Goal: Task Accomplishment & Management: Manage account settings

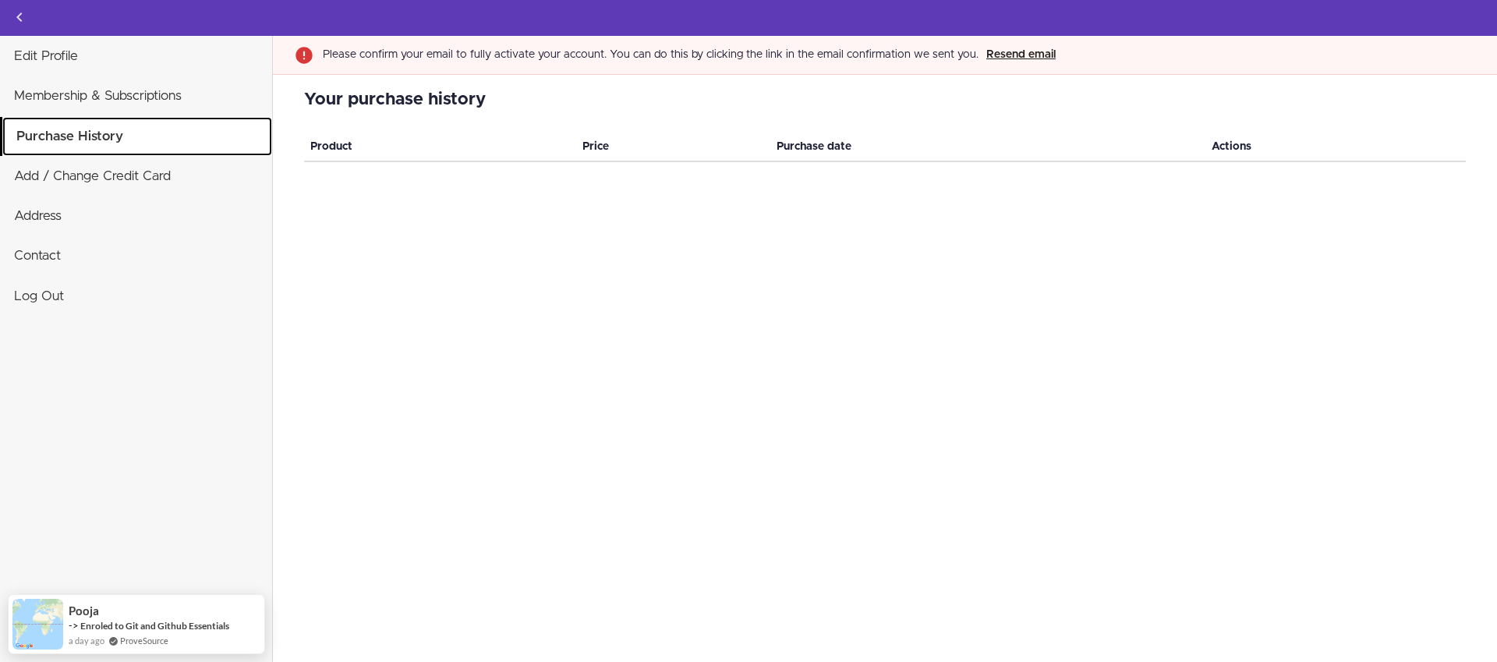
click at [125, 134] on link "Purchase History" at bounding box center [137, 136] width 270 height 39
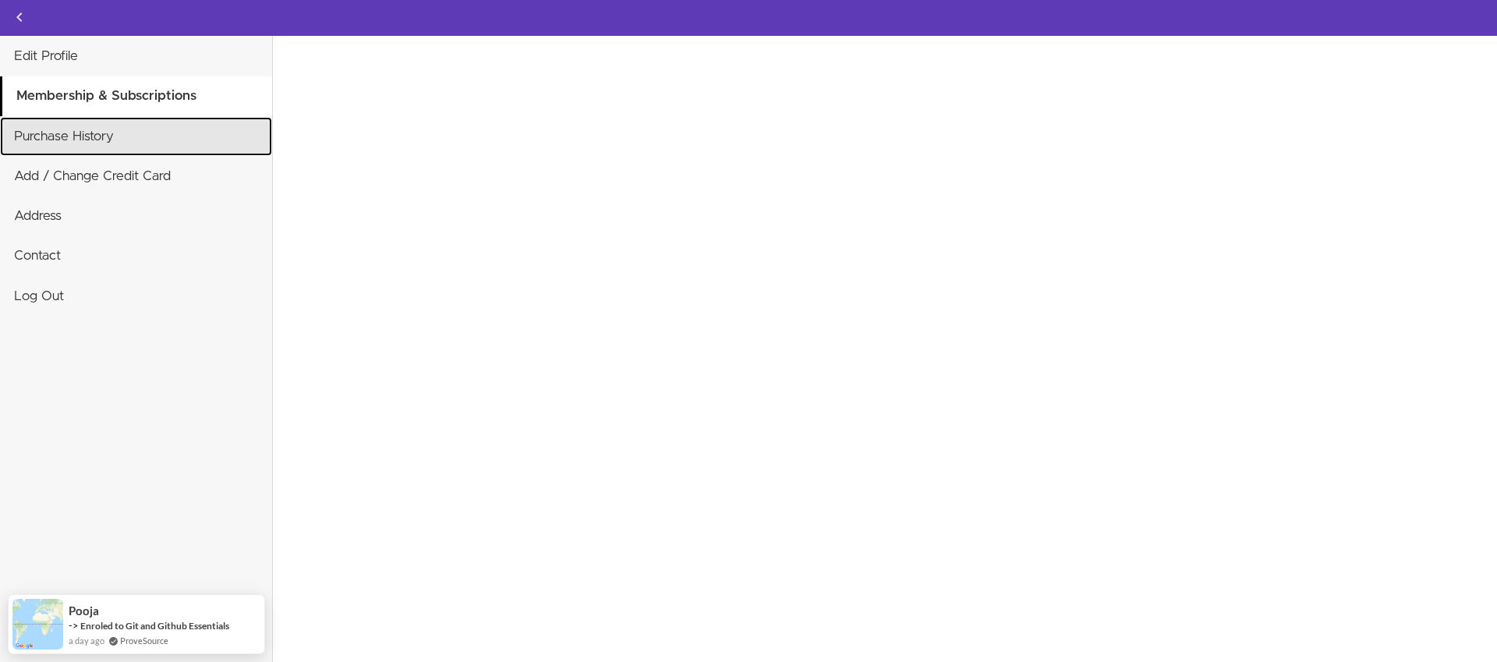
click at [124, 137] on link "Purchase History" at bounding box center [136, 136] width 272 height 39
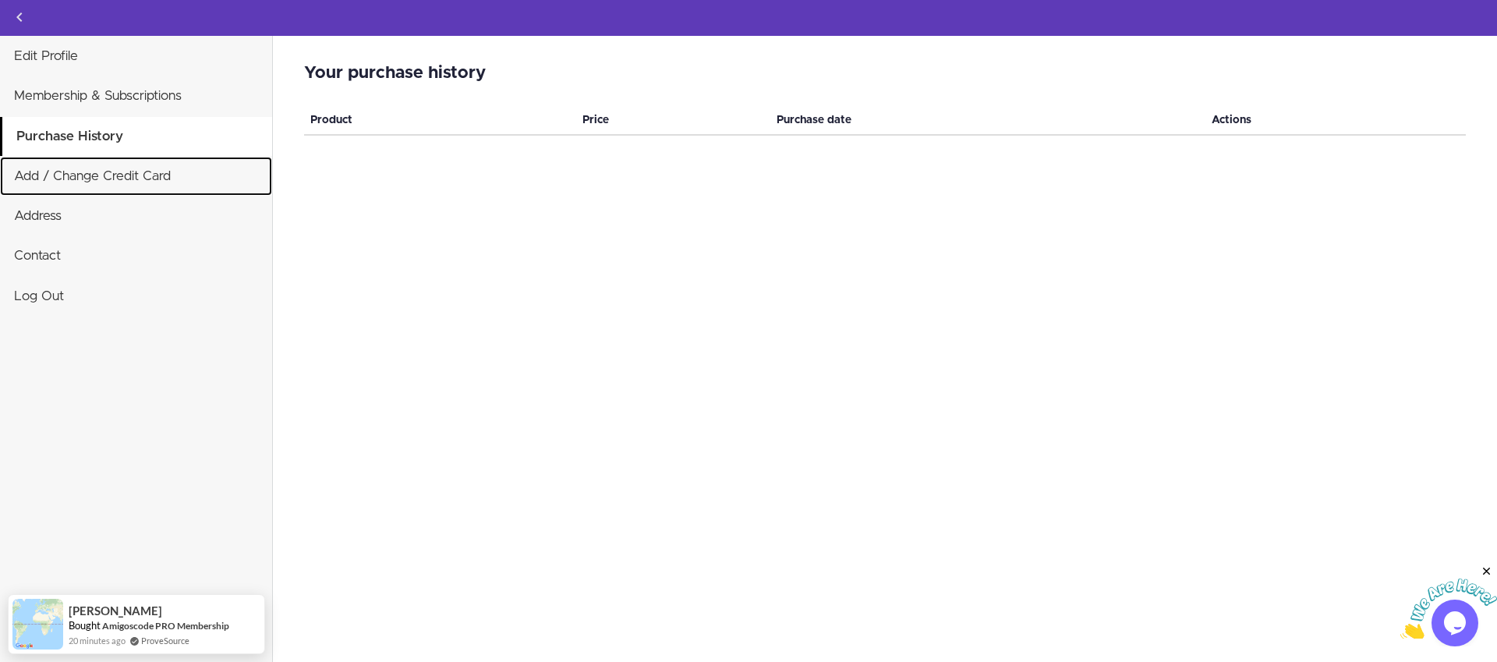
click at [129, 170] on link "Add / Change Credit Card" at bounding box center [136, 176] width 272 height 39
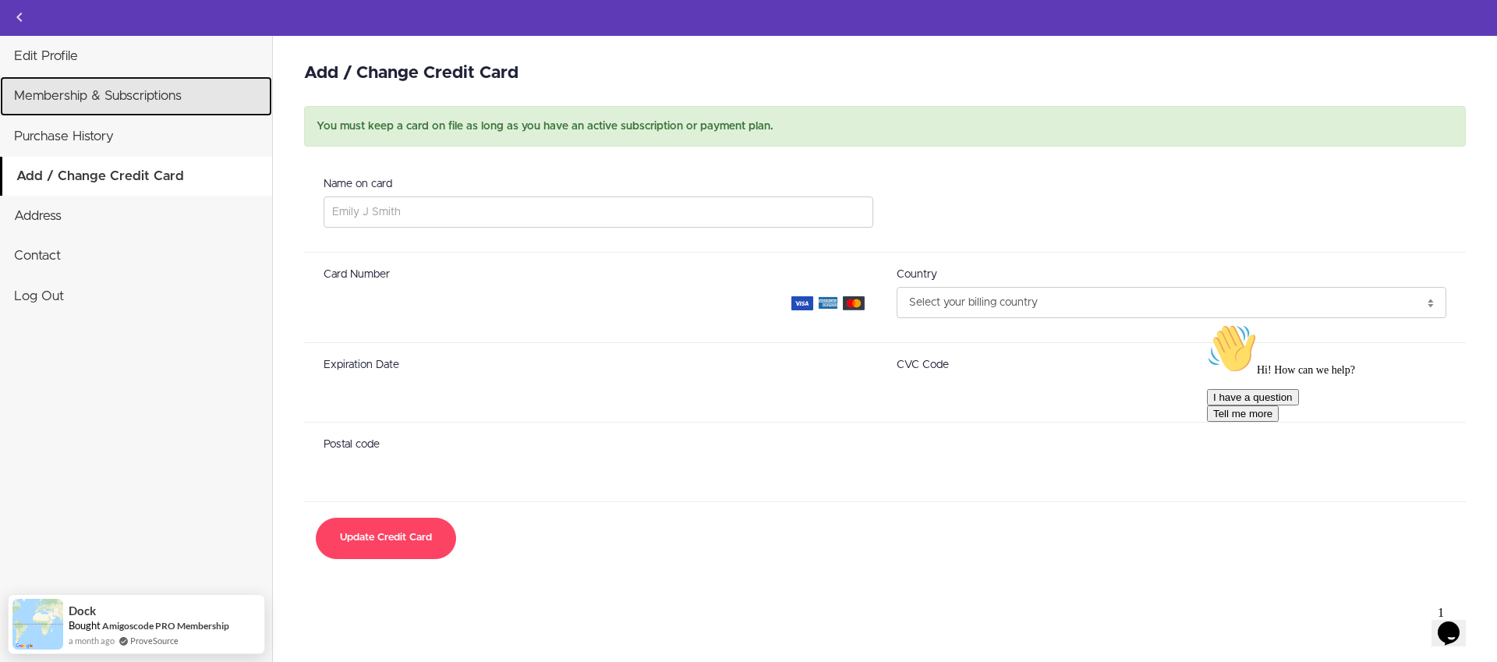
click at [104, 102] on link "Membership & Subscriptions" at bounding box center [136, 95] width 272 height 39
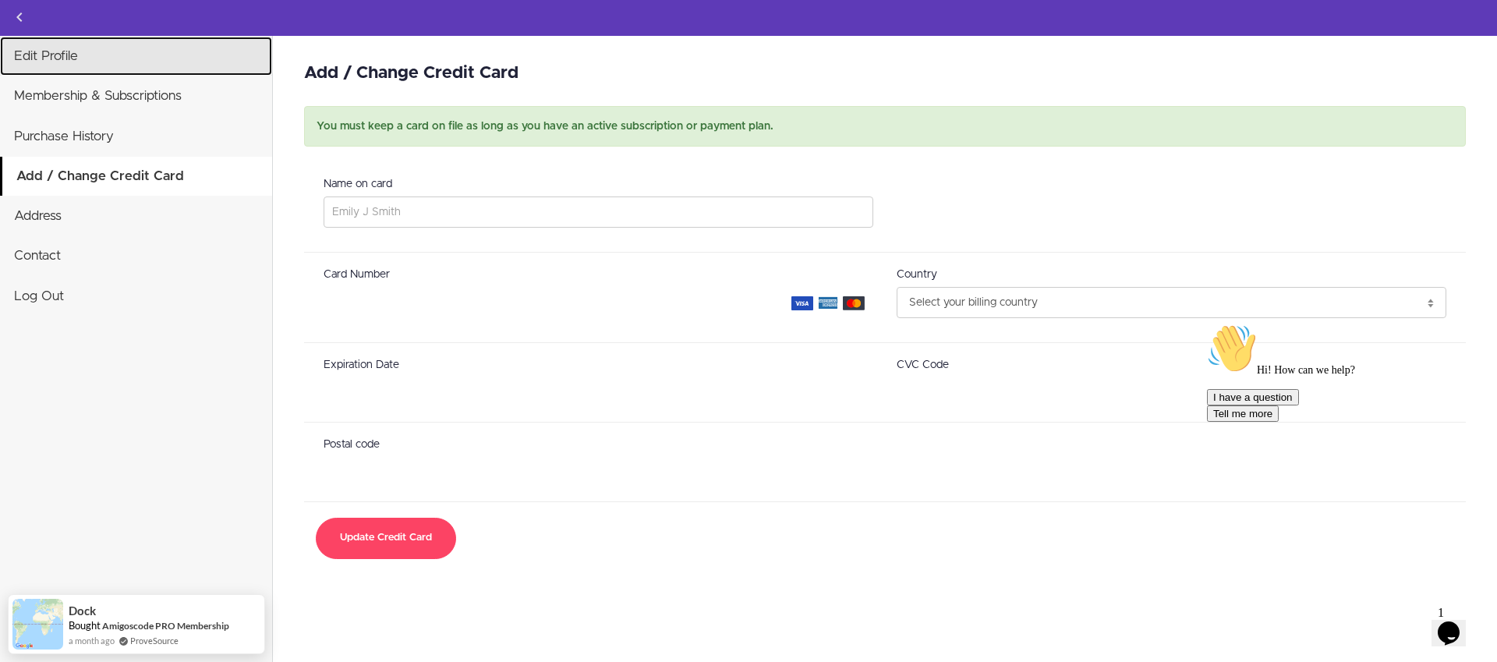
click at [80, 70] on link "Edit Profile" at bounding box center [136, 56] width 272 height 39
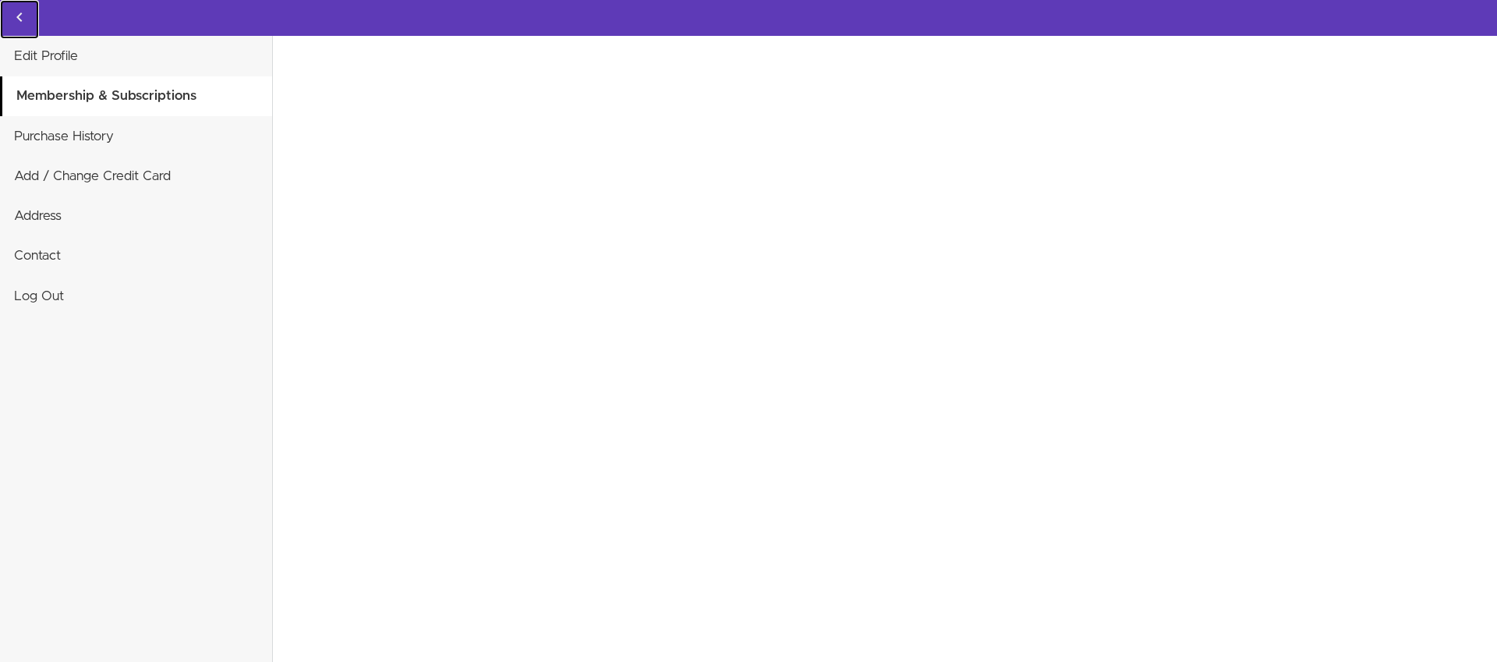
click at [33, 25] on link "Back to courses" at bounding box center [19, 19] width 39 height 39
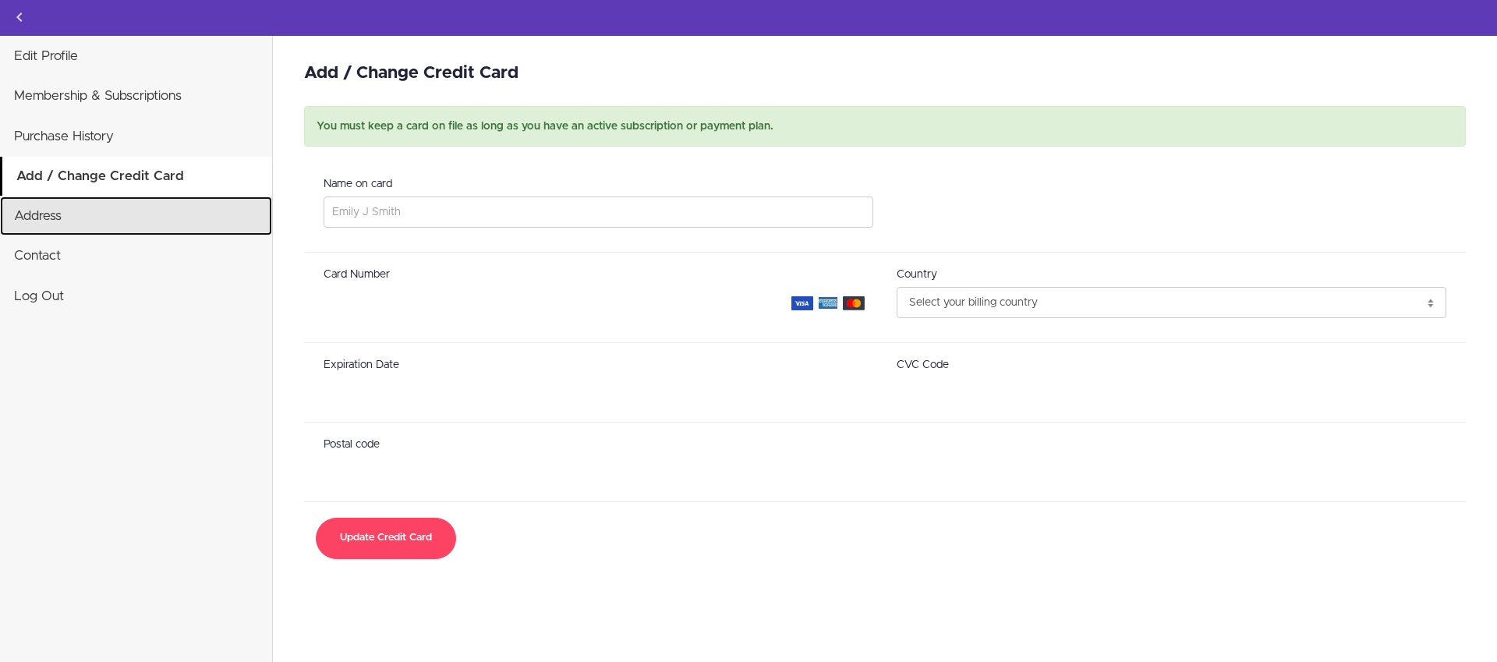
click at [109, 210] on link "Address" at bounding box center [136, 216] width 272 height 39
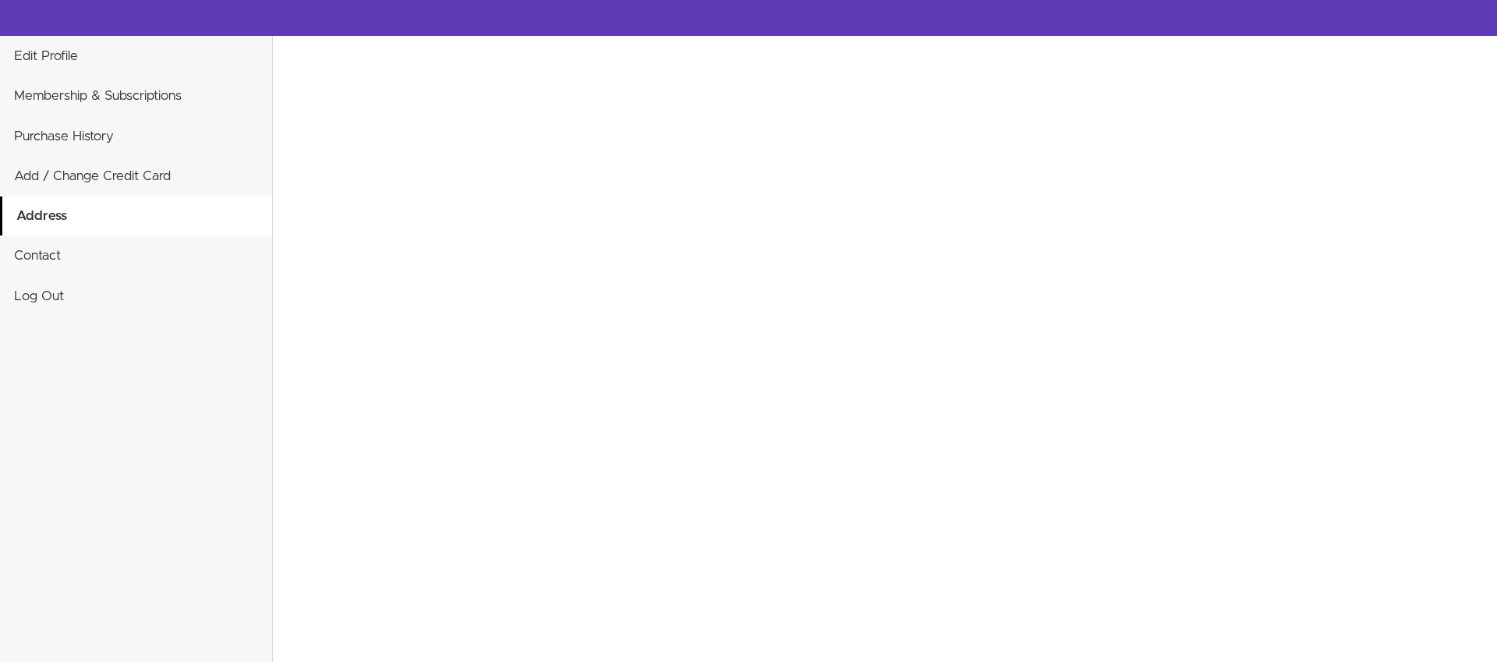
select select "US"
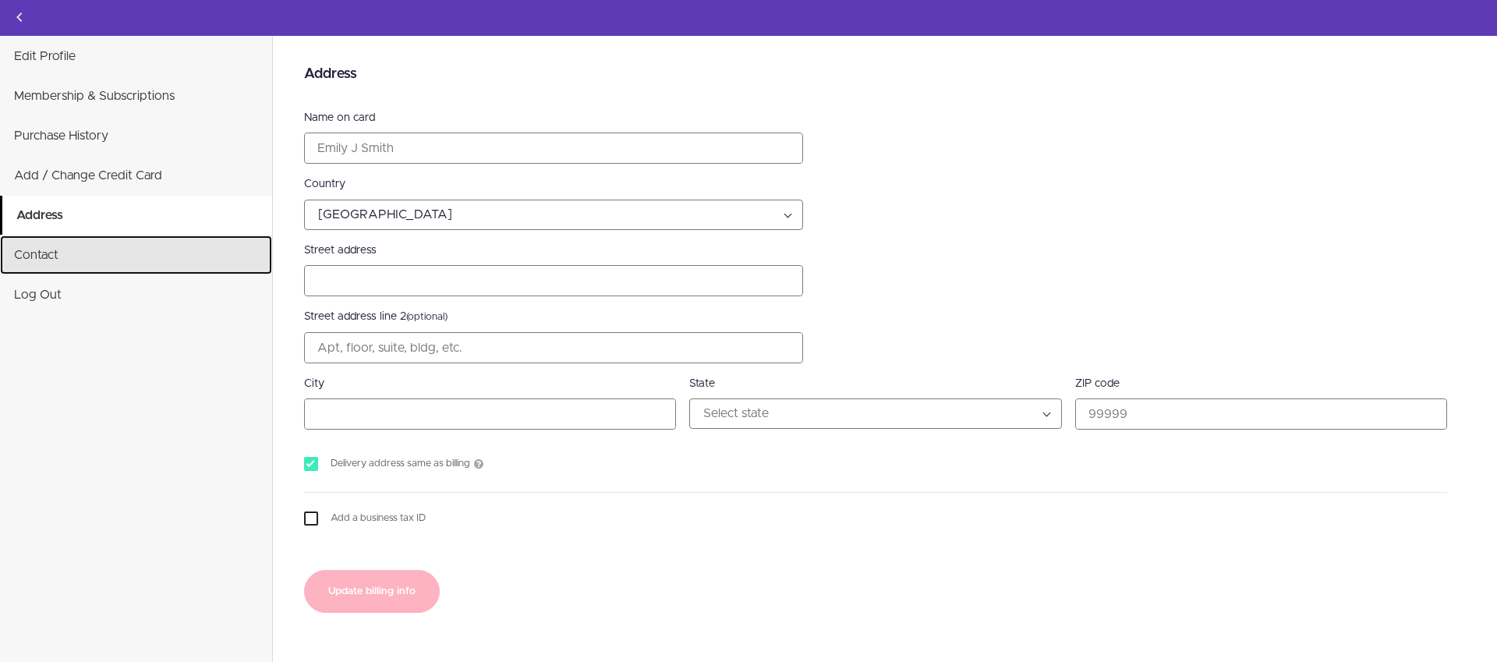
click at [84, 260] on link "Contact" at bounding box center [136, 254] width 272 height 39
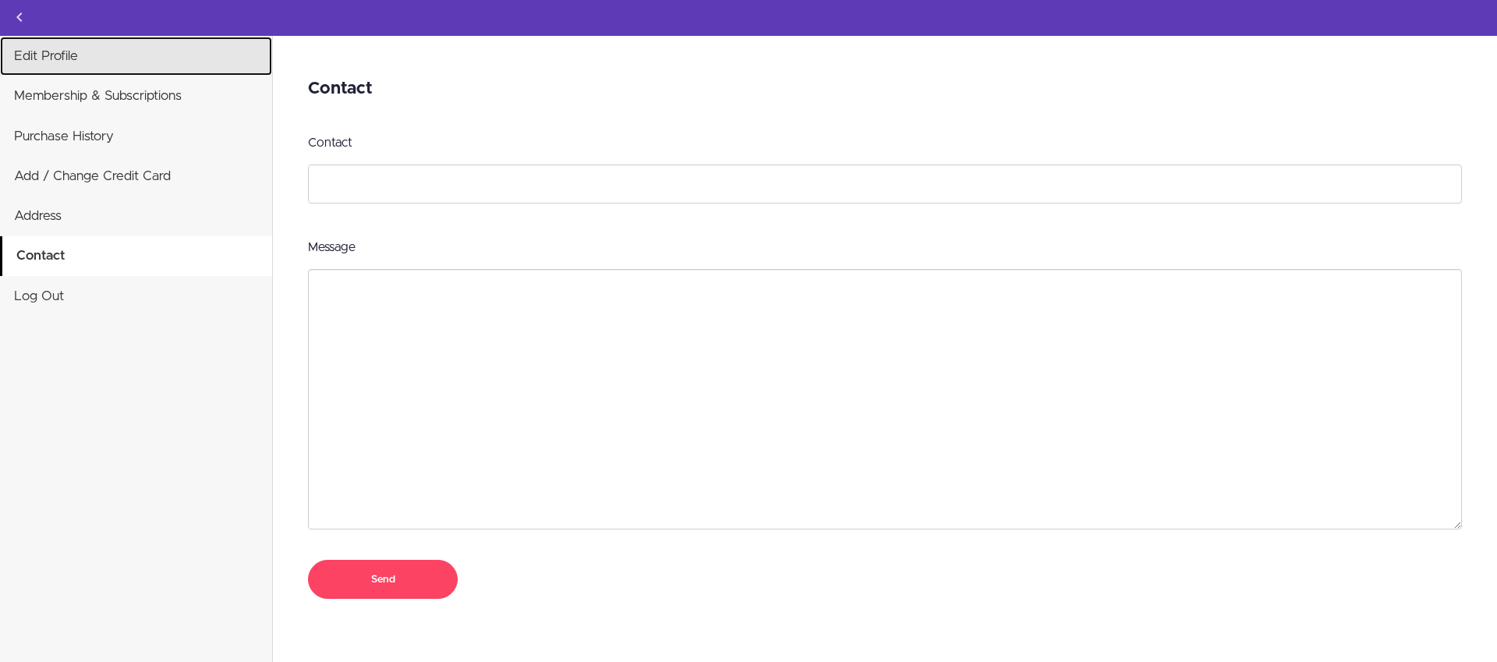
click at [87, 70] on link "Edit Profile" at bounding box center [136, 56] width 272 height 39
